Goal: Use online tool/utility: Utilize a website feature to perform a specific function

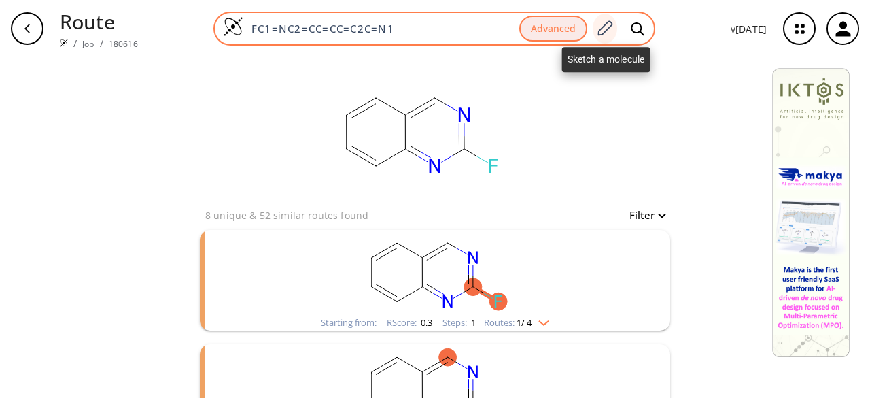
click at [609, 36] on icon at bounding box center [605, 29] width 18 height 18
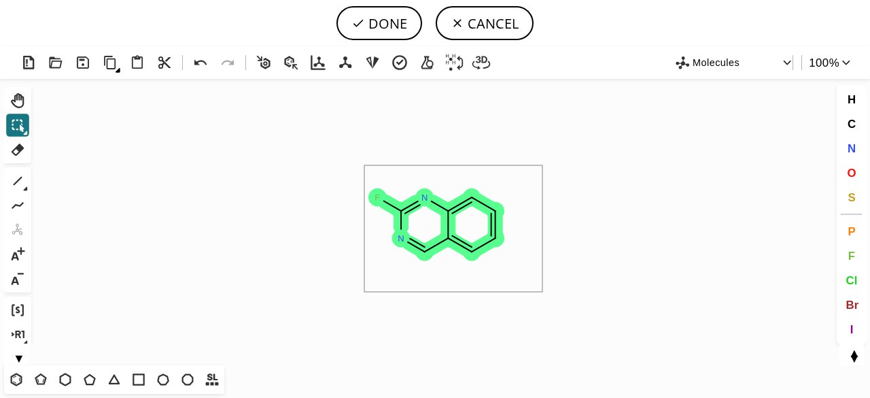
drag, startPoint x: 373, startPoint y: 222, endPoint x: 540, endPoint y: 280, distance: 177.2
click at [541, 289] on icon "Created with [PERSON_NAME] 2.3.0 F N N" at bounding box center [435, 222] width 797 height 286
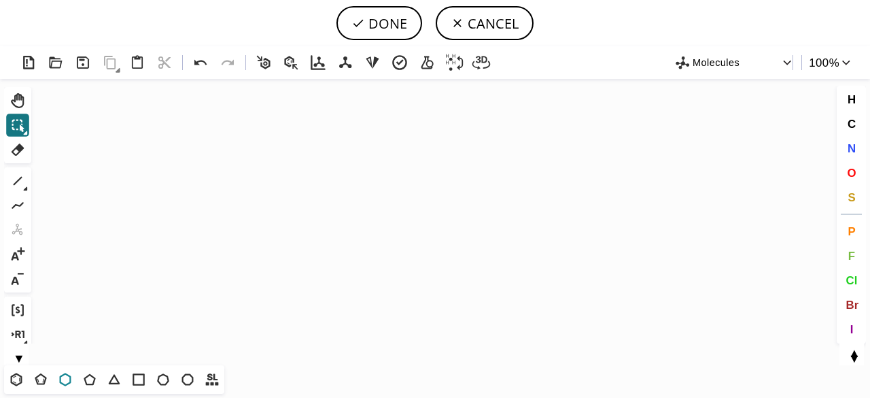
click at [67, 379] on icon at bounding box center [65, 380] width 18 height 18
click at [358, 188] on icon "Created with [PERSON_NAME] 2.3.0" at bounding box center [435, 222] width 797 height 286
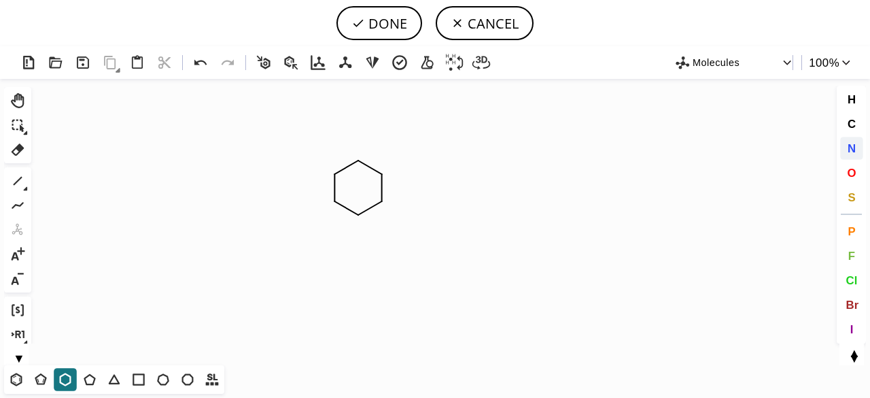
click at [855, 140] on button "N" at bounding box center [851, 148] width 23 height 23
click at [359, 216] on tspan "N" at bounding box center [359, 216] width 7 height 10
drag, startPoint x: 19, startPoint y: 176, endPoint x: 60, endPoint y: 177, distance: 40.8
click at [20, 176] on icon at bounding box center [18, 181] width 18 height 18
drag, startPoint x: 853, startPoint y: 148, endPoint x: 695, endPoint y: 159, distance: 158.2
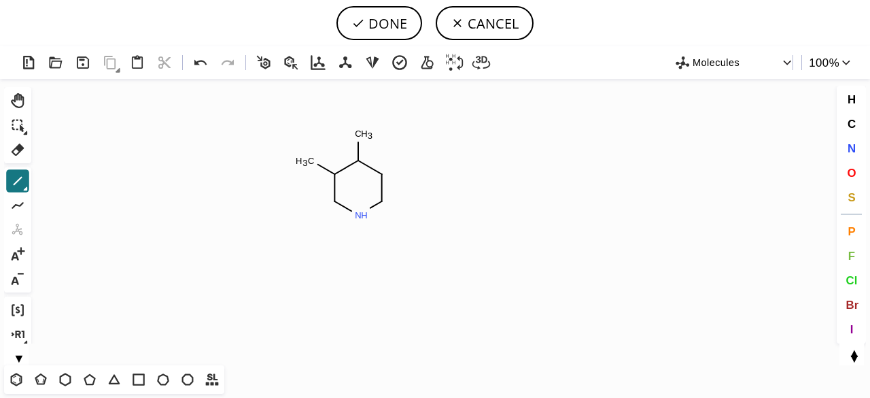
click at [853, 146] on span "N" at bounding box center [851, 147] width 8 height 13
click at [313, 162] on tspan "N" at bounding box center [312, 163] width 7 height 10
click at [16, 173] on icon at bounding box center [18, 181] width 18 height 18
click at [23, 377] on icon at bounding box center [16, 380] width 18 height 18
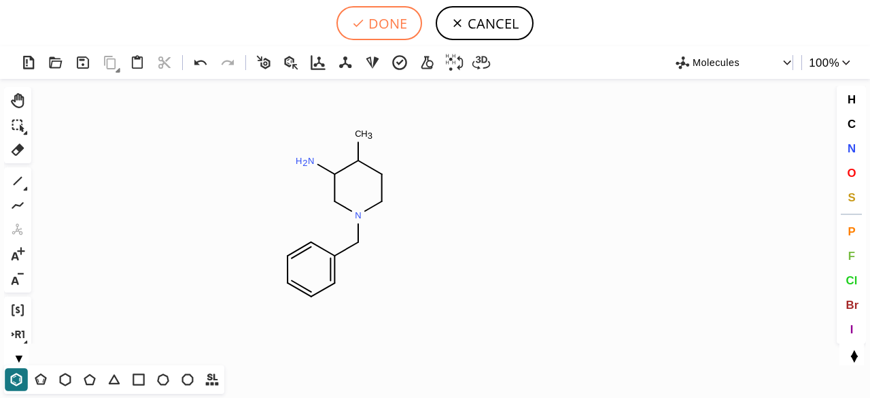
click at [385, 14] on button "DONE" at bounding box center [380, 23] width 86 height 34
type input "C1(N)CN(CC2C=CC=CC=2)CCC1C"
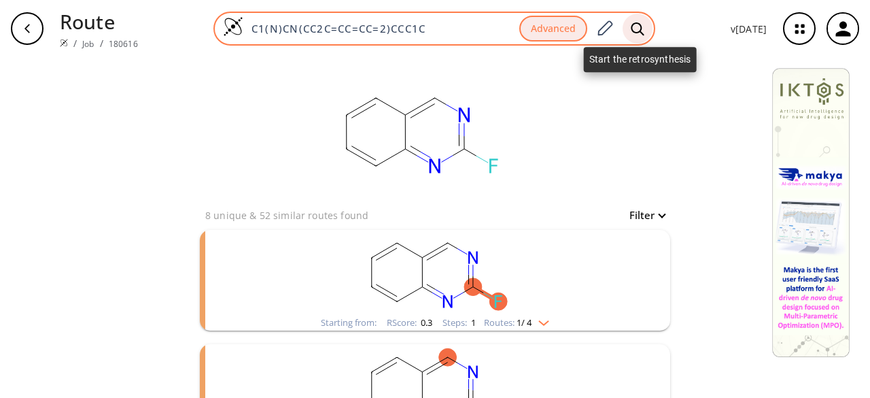
click at [645, 24] on icon at bounding box center [638, 29] width 14 height 14
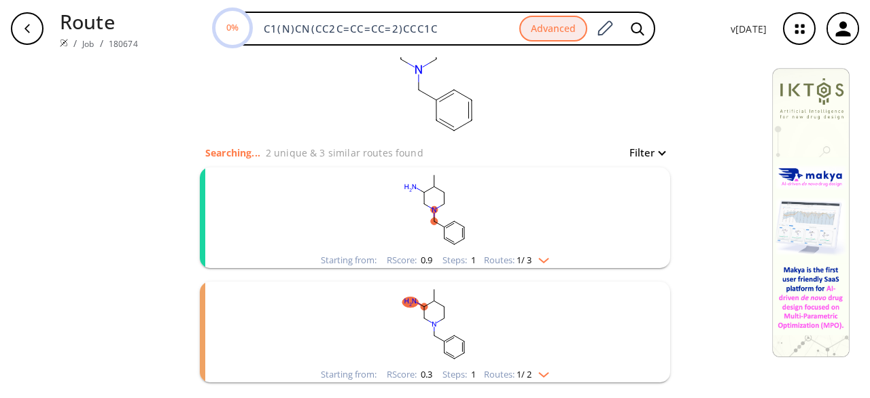
scroll to position [121, 0]
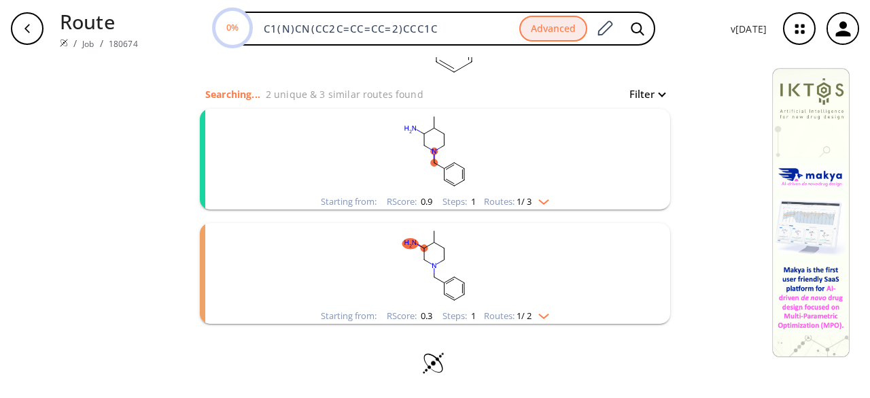
click at [547, 169] on rect "clusters" at bounding box center [435, 151] width 354 height 85
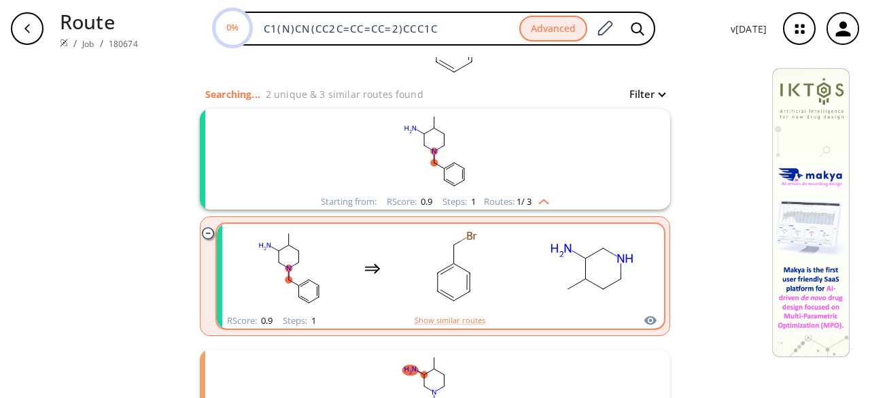
click at [507, 292] on rect "clusters" at bounding box center [455, 268] width 122 height 85
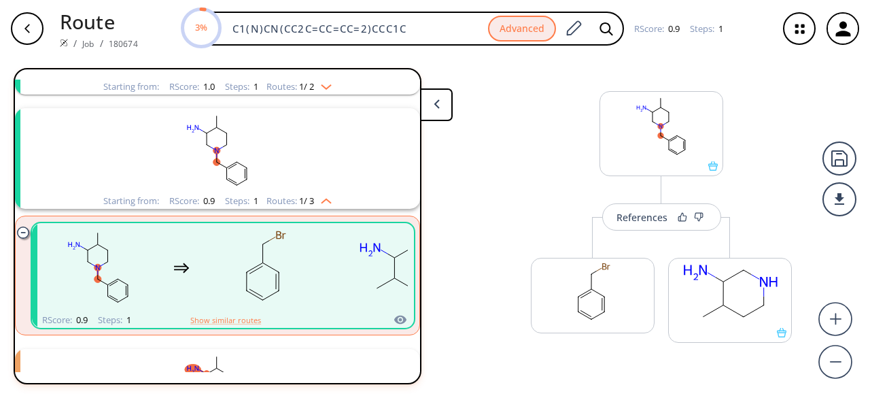
scroll to position [23, 0]
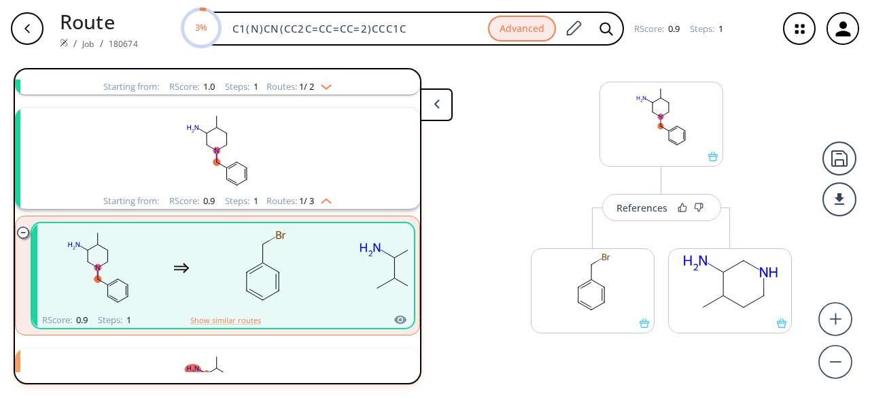
click at [33, 21] on div "button" at bounding box center [27, 28] width 33 height 33
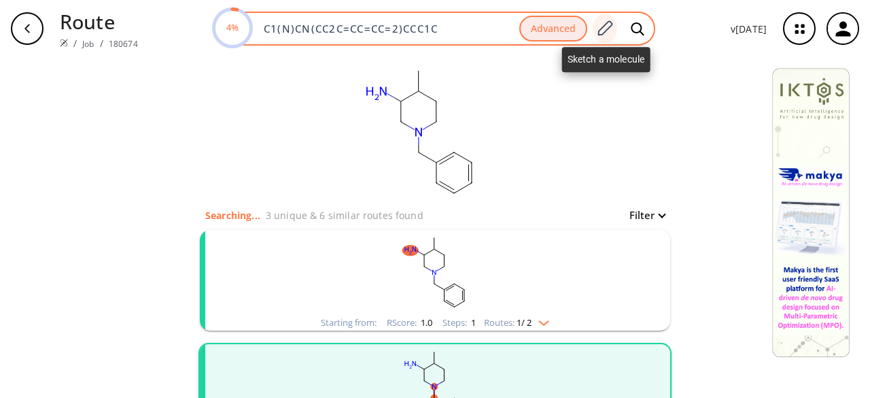
click at [607, 25] on icon at bounding box center [605, 27] width 15 height 15
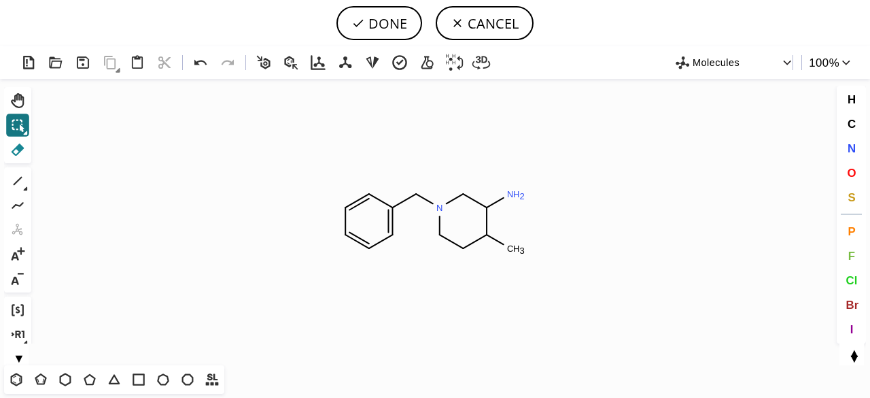
drag, startPoint x: 18, startPoint y: 145, endPoint x: 309, endPoint y: 209, distance: 297.9
click at [22, 146] on icon at bounding box center [18, 149] width 13 height 12
click at [394, 204] on circle at bounding box center [392, 208] width 18 height 18
click at [414, 195] on tspan "C" at bounding box center [416, 194] width 7 height 10
click at [378, 240] on icon at bounding box center [377, 244] width 27 height 22
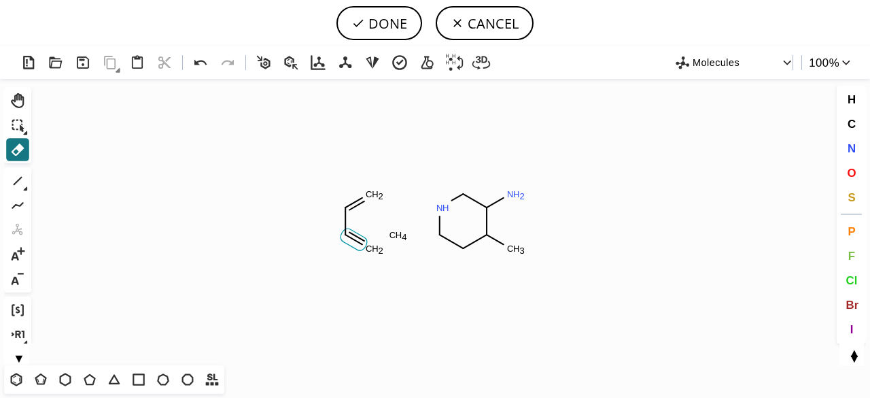
click at [353, 240] on icon at bounding box center [354, 239] width 27 height 22
click at [375, 248] on tspan "H" at bounding box center [375, 248] width 7 height 10
click at [394, 234] on tspan "C" at bounding box center [393, 235] width 7 height 10
click at [347, 232] on tspan "C" at bounding box center [345, 235] width 7 height 10
click at [348, 202] on rect at bounding box center [339, 208] width 25 height 18
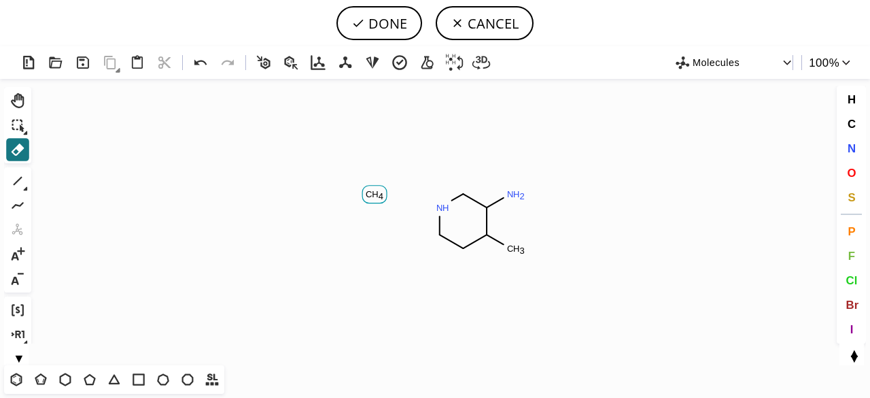
click at [366, 195] on tspan "C" at bounding box center [369, 194] width 7 height 10
click at [400, 22] on button "DONE" at bounding box center [380, 23] width 86 height 34
type input "C1(C(C)CCNC1)N"
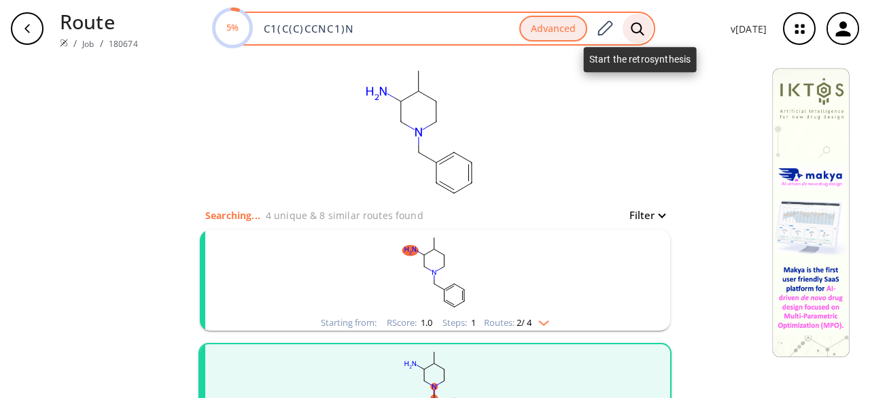
click at [647, 23] on div at bounding box center [638, 29] width 30 height 30
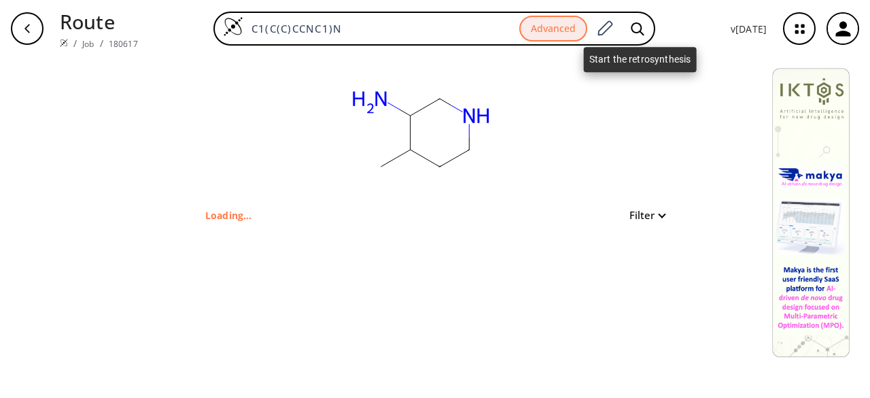
type input "C1CNCC(N)C1C"
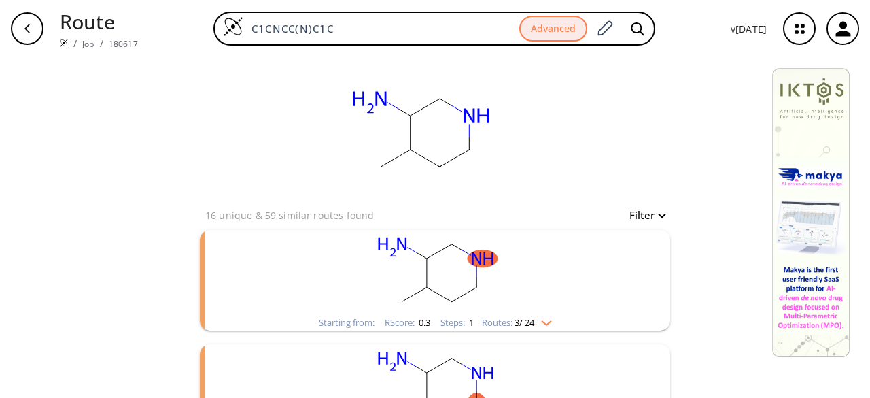
click at [526, 235] on rect "clusters" at bounding box center [435, 272] width 354 height 85
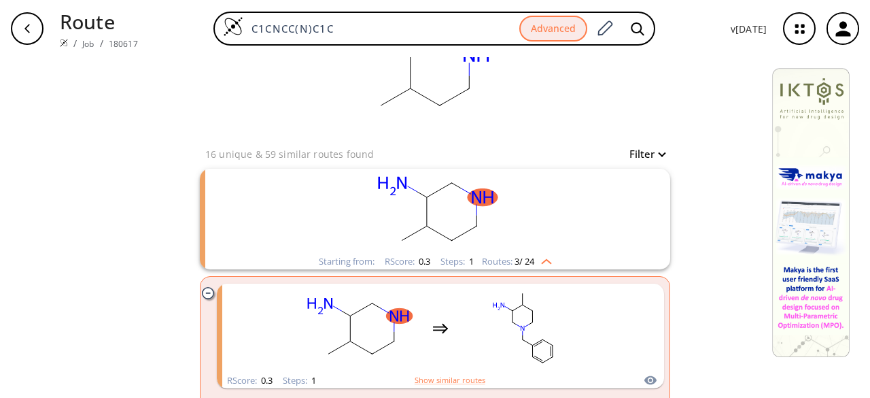
scroll to position [136, 0]
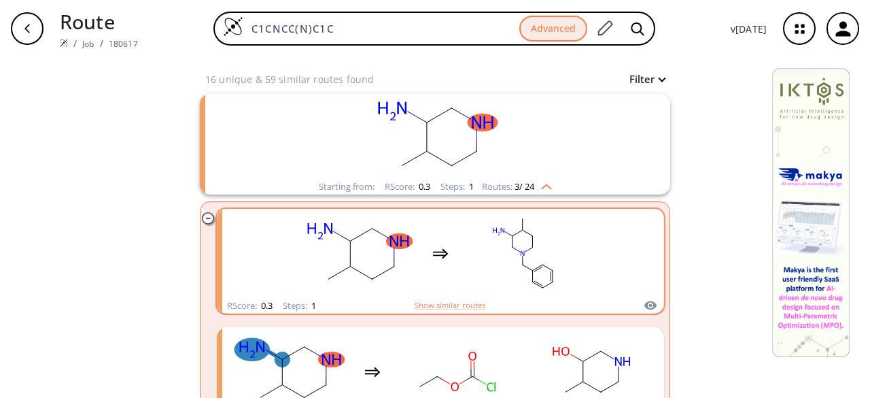
click at [481, 252] on rect "clusters" at bounding box center [523, 253] width 122 height 85
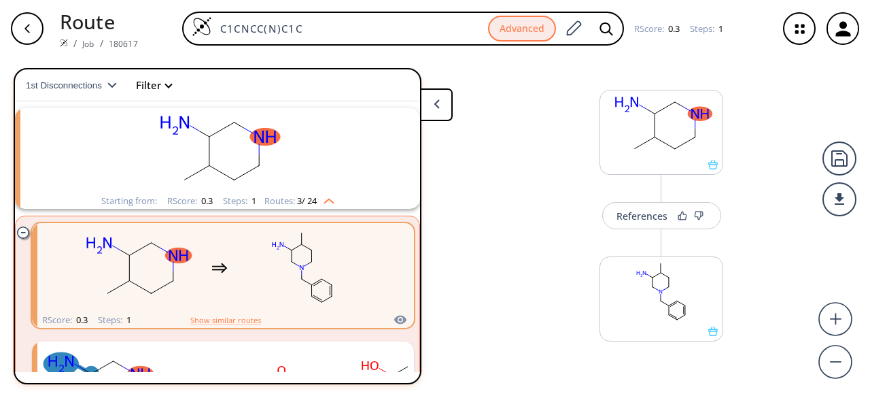
scroll to position [23, 0]
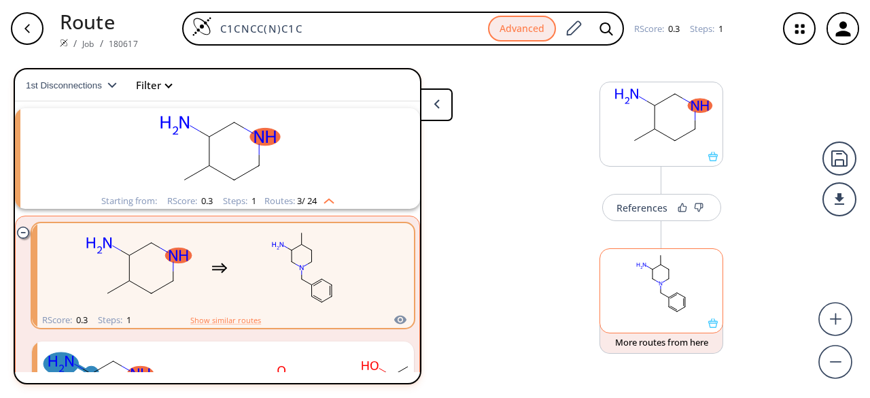
click at [654, 298] on rect at bounding box center [661, 283] width 122 height 69
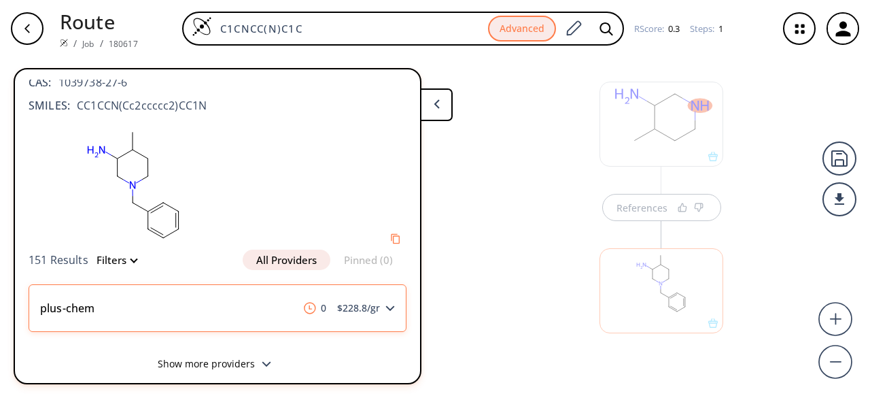
scroll to position [29, 0]
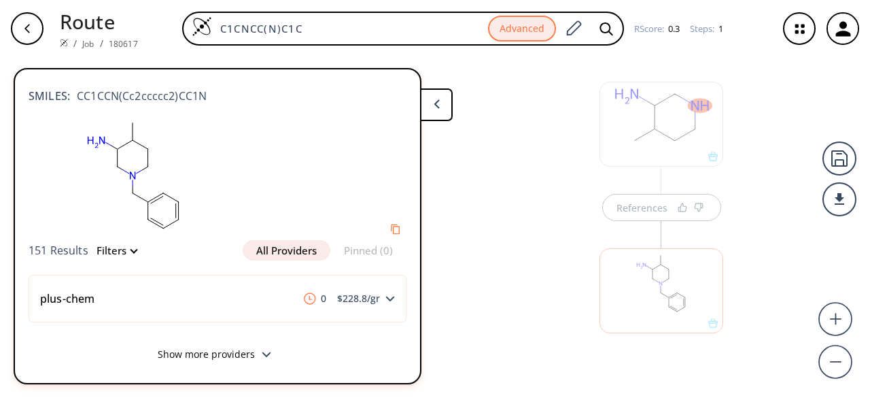
click at [491, 120] on div "References" at bounding box center [435, 222] width 870 height 330
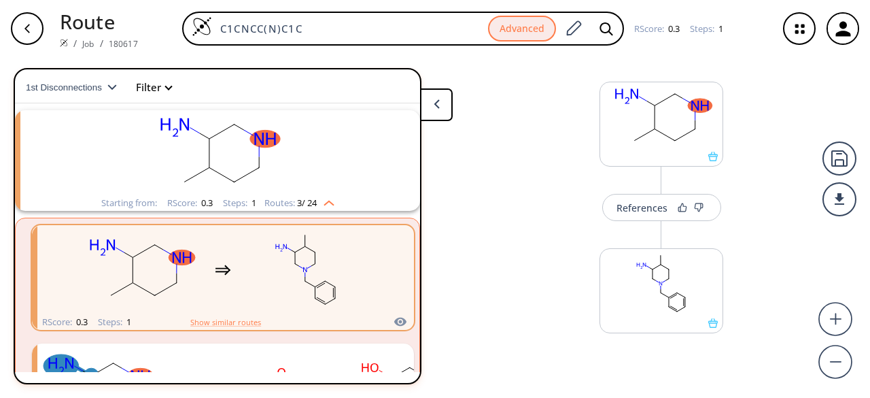
scroll to position [31, 0]
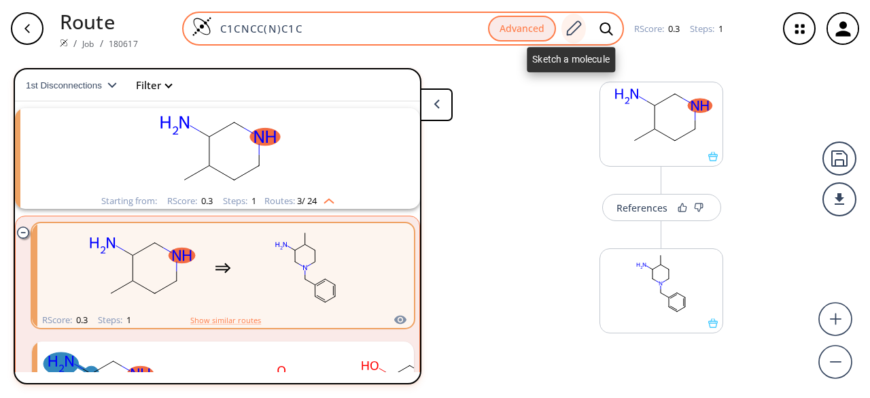
click at [564, 30] on icon at bounding box center [573, 29] width 18 height 18
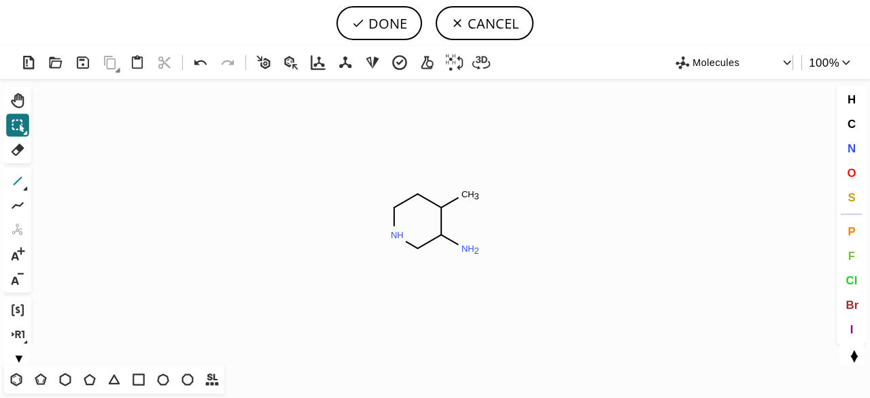
click at [18, 172] on icon at bounding box center [18, 181] width 18 height 18
click at [18, 380] on icon at bounding box center [16, 380] width 18 height 18
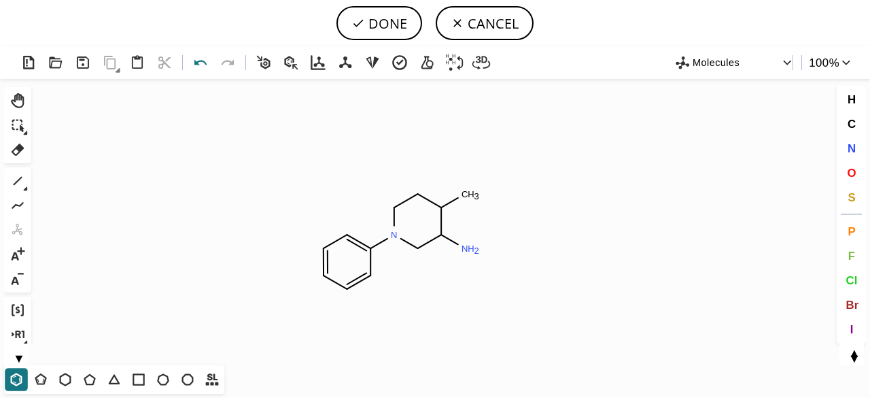
click at [196, 63] on icon at bounding box center [200, 62] width 12 height 5
click at [397, 27] on button "DONE" at bounding box center [380, 23] width 86 height 34
type input "C1C(C)C(N)CN(CC2C=CC=CC=2)C1"
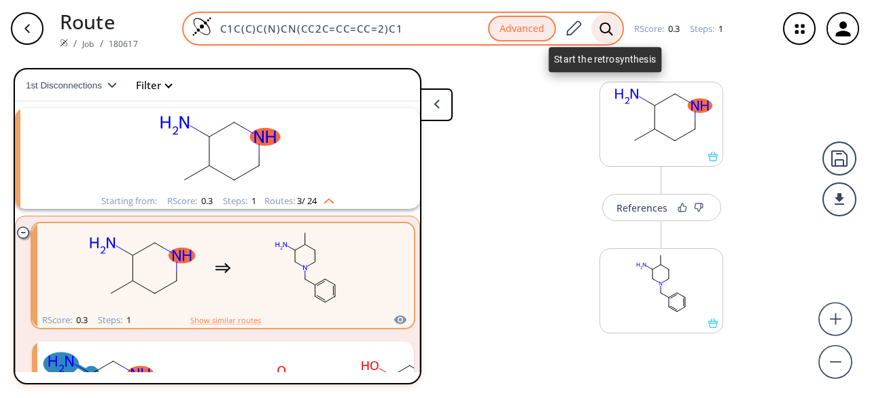
click at [607, 23] on icon at bounding box center [607, 29] width 14 height 14
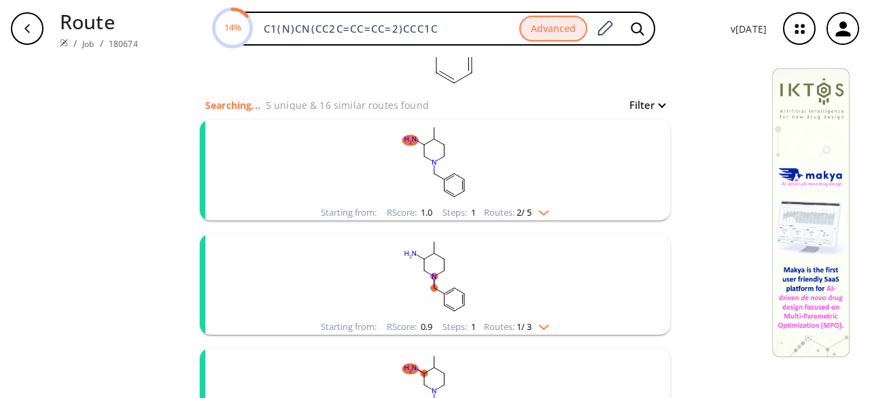
scroll to position [204, 0]
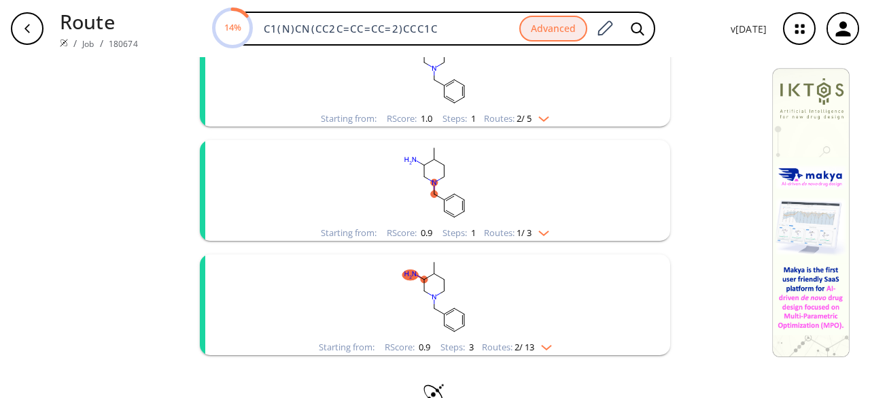
click at [512, 207] on rect "clusters" at bounding box center [435, 182] width 354 height 85
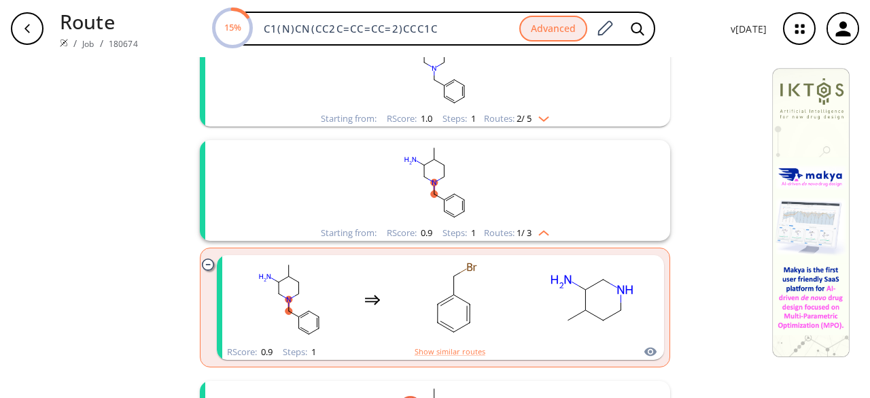
scroll to position [340, 0]
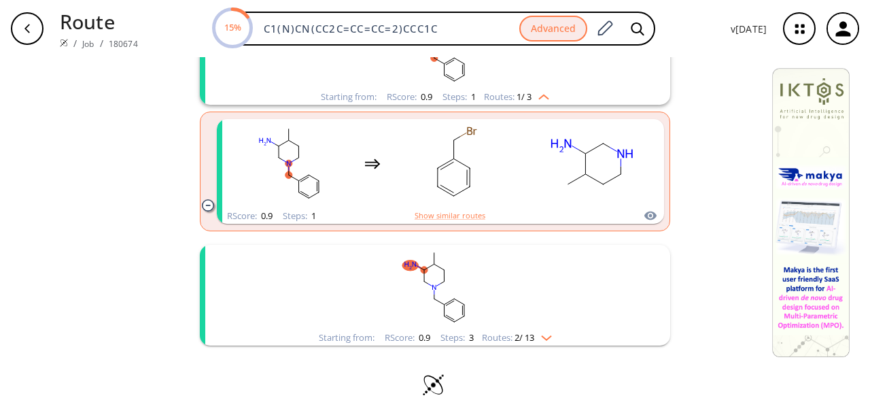
click at [507, 255] on rect "clusters" at bounding box center [435, 287] width 354 height 85
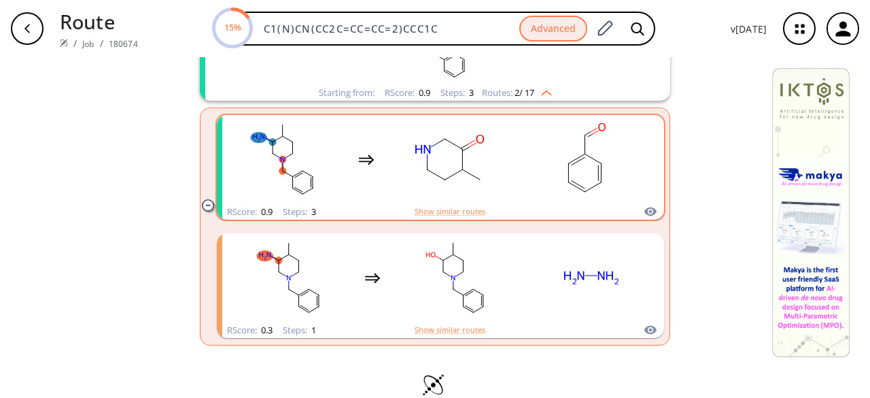
scroll to position [606, 0]
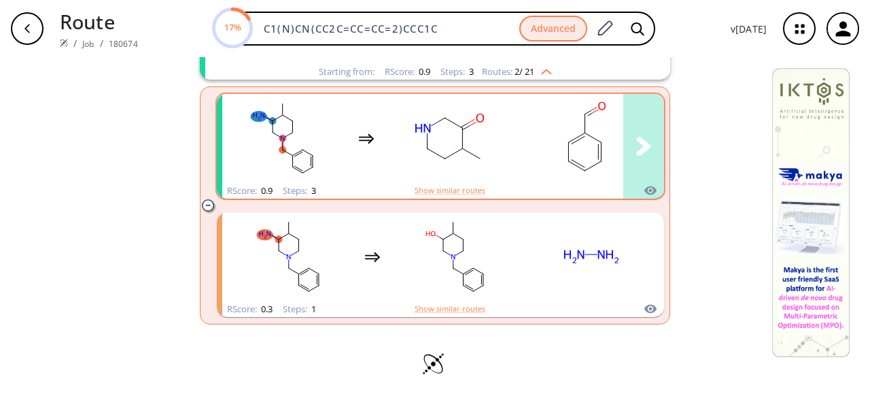
click at [524, 138] on rect "clusters" at bounding box center [585, 138] width 122 height 85
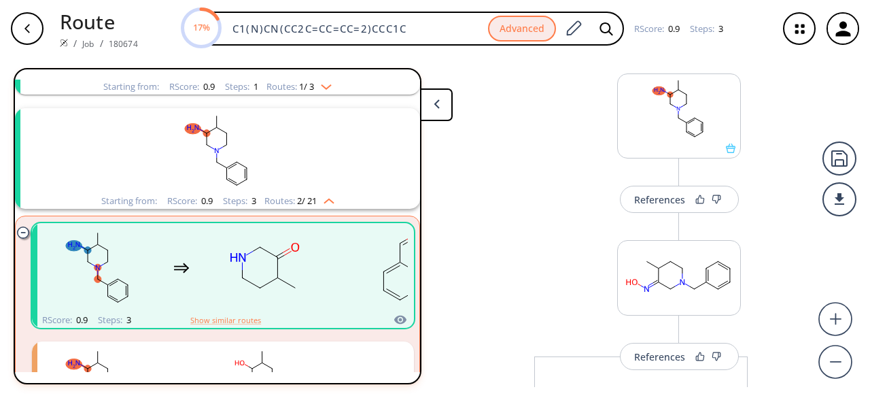
scroll to position [10, 0]
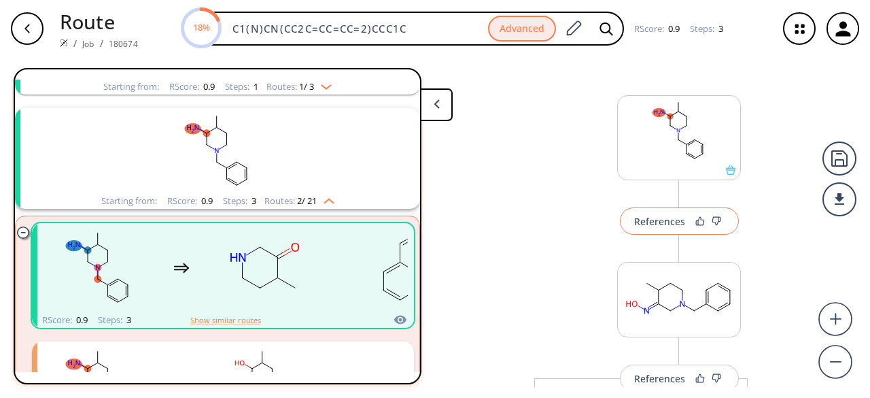
click at [687, 221] on button "References" at bounding box center [679, 220] width 119 height 27
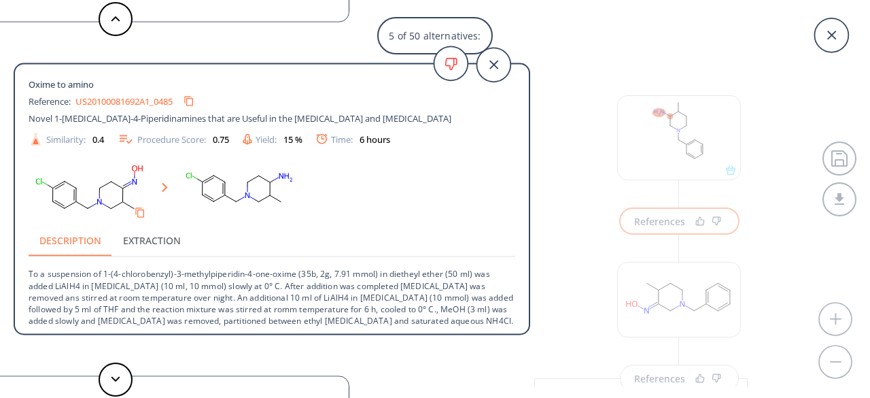
scroll to position [48, 0]
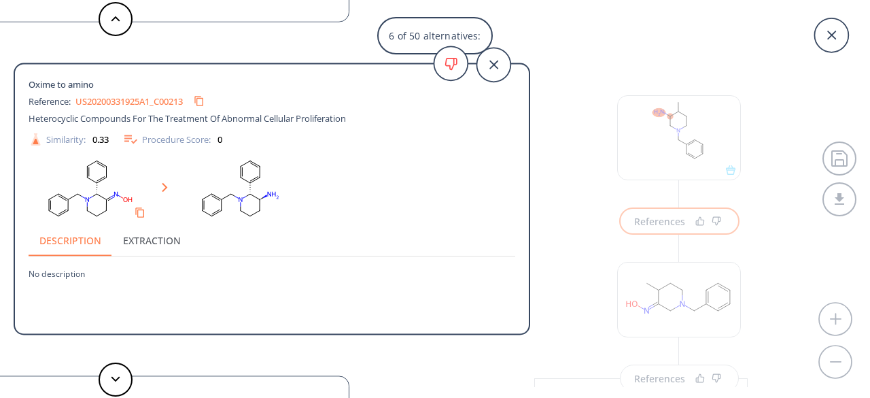
click at [115, 101] on link "US20200331925A1_C00213" at bounding box center [128, 101] width 107 height 9
